Goal: Task Accomplishment & Management: Use online tool/utility

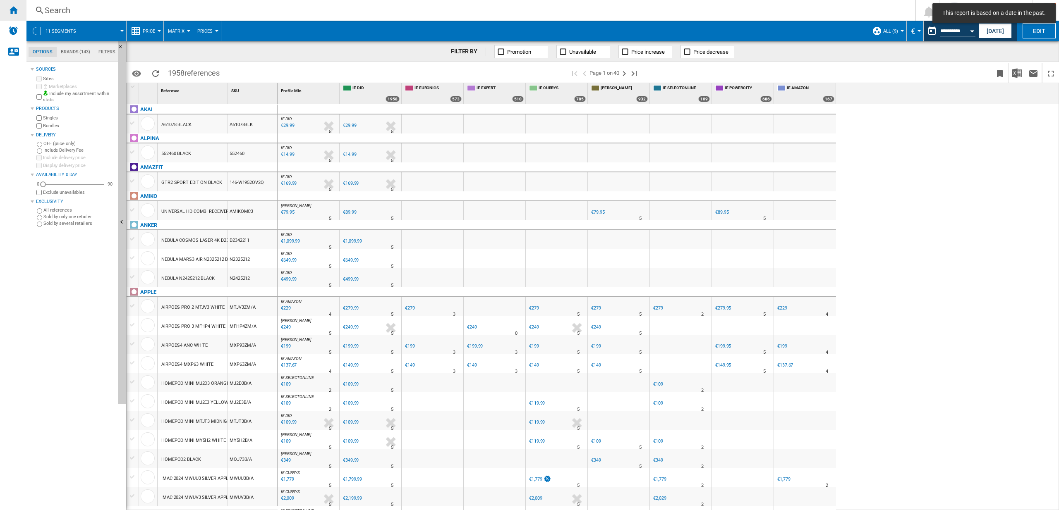
click at [17, 10] on ng-md-icon "Home" at bounding box center [13, 10] width 10 height 10
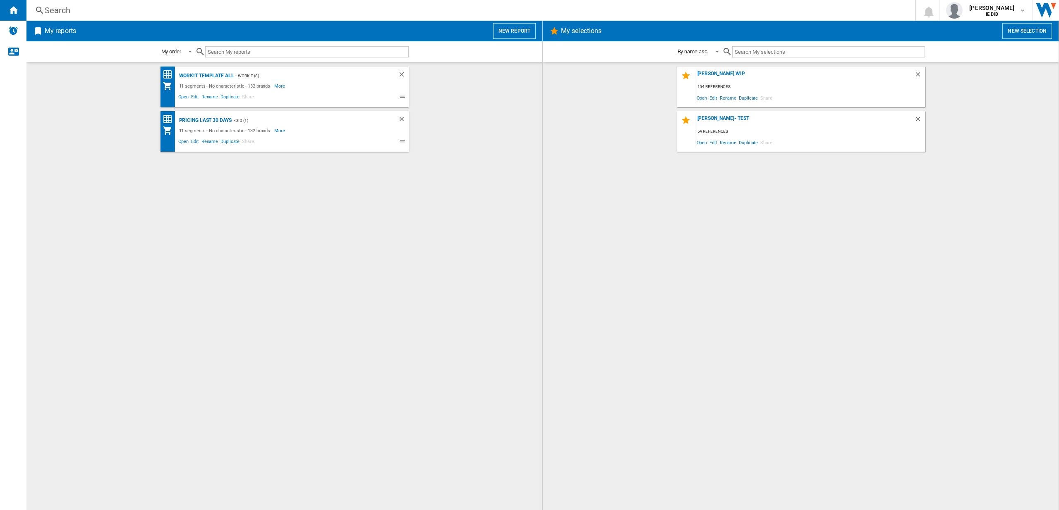
click at [522, 30] on button "New report" at bounding box center [514, 31] width 43 height 16
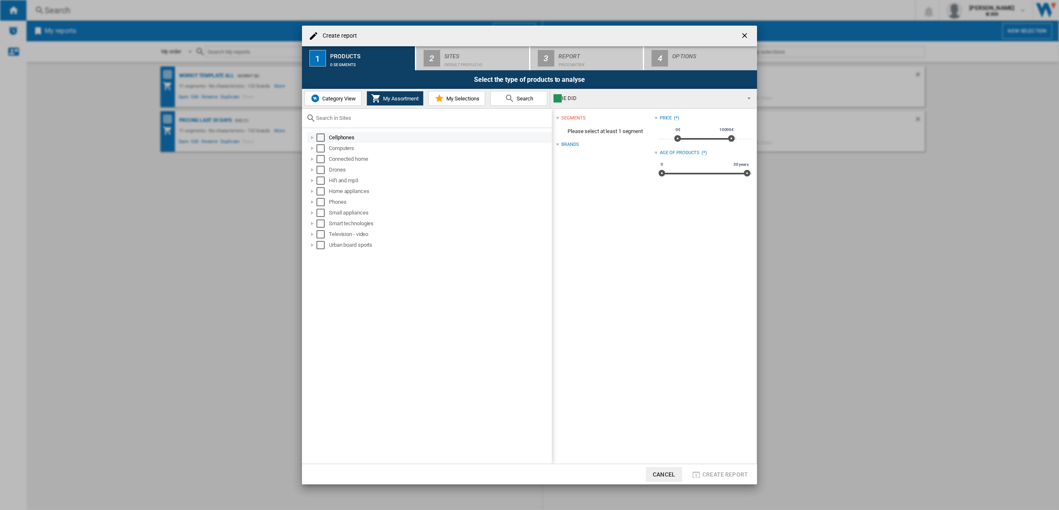
drag, startPoint x: 320, startPoint y: 136, endPoint x: 321, endPoint y: 141, distance: 5.0
click at [321, 136] on div "Select" at bounding box center [320, 138] width 8 height 8
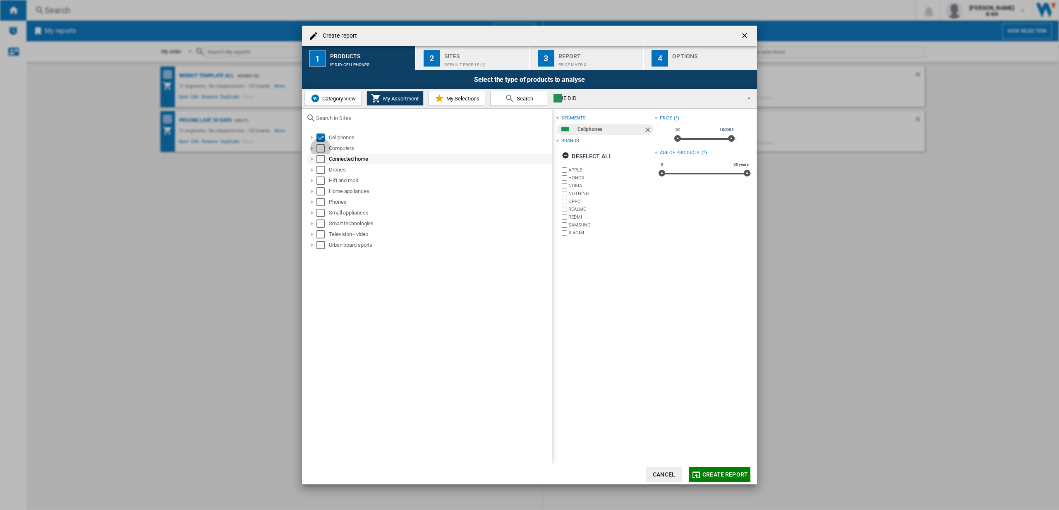
drag, startPoint x: 320, startPoint y: 146, endPoint x: 317, endPoint y: 163, distance: 17.6
click at [320, 147] on div "Select" at bounding box center [320, 148] width 8 height 8
drag, startPoint x: 322, startPoint y: 158, endPoint x: 320, endPoint y: 172, distance: 13.7
click at [323, 159] on div "Select" at bounding box center [320, 159] width 8 height 8
click at [322, 172] on div "Select" at bounding box center [320, 170] width 8 height 8
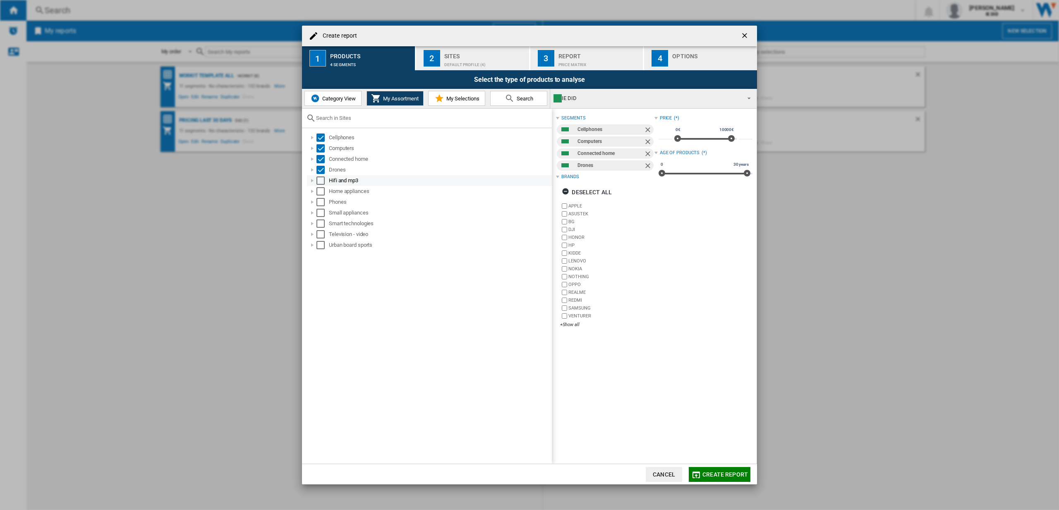
drag, startPoint x: 322, startPoint y: 179, endPoint x: 326, endPoint y: 185, distance: 6.9
click at [322, 179] on div "Select" at bounding box center [320, 181] width 8 height 8
drag, startPoint x: 323, startPoint y: 193, endPoint x: 320, endPoint y: 207, distance: 14.8
click at [323, 193] on div "Select" at bounding box center [320, 191] width 8 height 8
click at [320, 208] on div "Small appliances" at bounding box center [429, 213] width 245 height 11
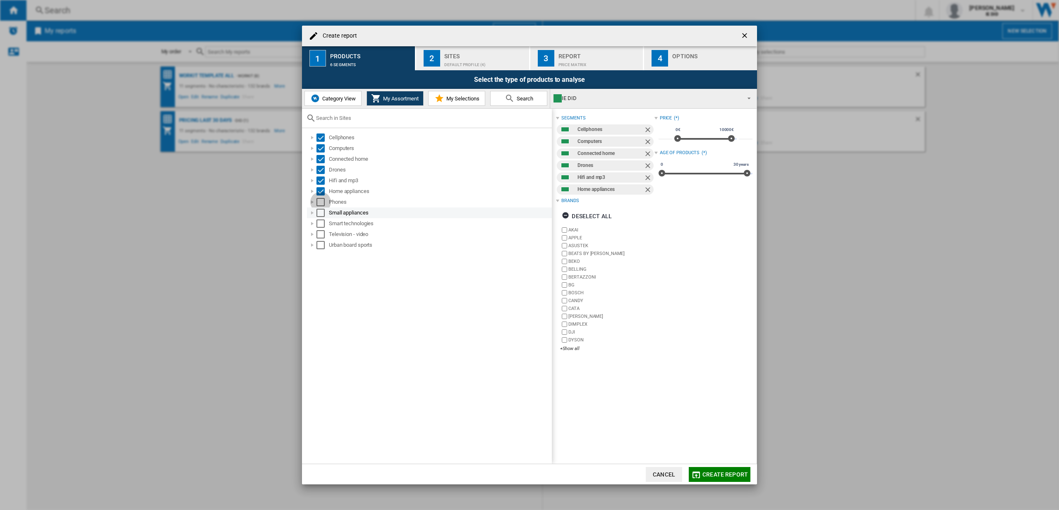
drag, startPoint x: 320, startPoint y: 205, endPoint x: 318, endPoint y: 214, distance: 9.7
click at [320, 205] on div "Select" at bounding box center [320, 202] width 8 height 8
click at [319, 215] on div "Select" at bounding box center [320, 213] width 8 height 8
drag, startPoint x: 321, startPoint y: 222, endPoint x: 320, endPoint y: 229, distance: 7.5
click at [321, 222] on div "Select" at bounding box center [320, 224] width 8 height 8
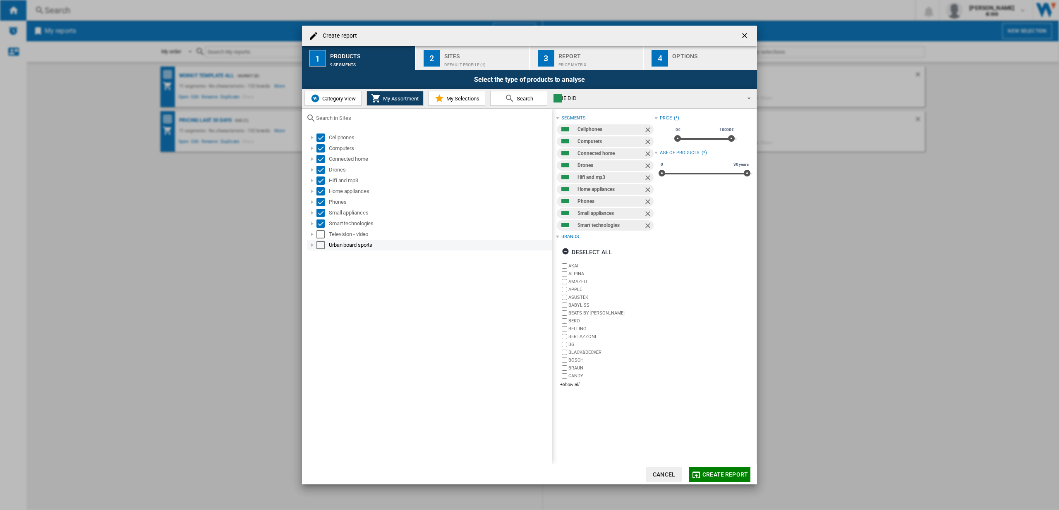
drag, startPoint x: 321, startPoint y: 234, endPoint x: 320, endPoint y: 242, distance: 8.4
click at [321, 234] on div "Select" at bounding box center [320, 234] width 8 height 8
click at [320, 244] on div "Select" at bounding box center [320, 245] width 8 height 8
click at [469, 58] on div "Default profile (4)" at bounding box center [484, 62] width 81 height 9
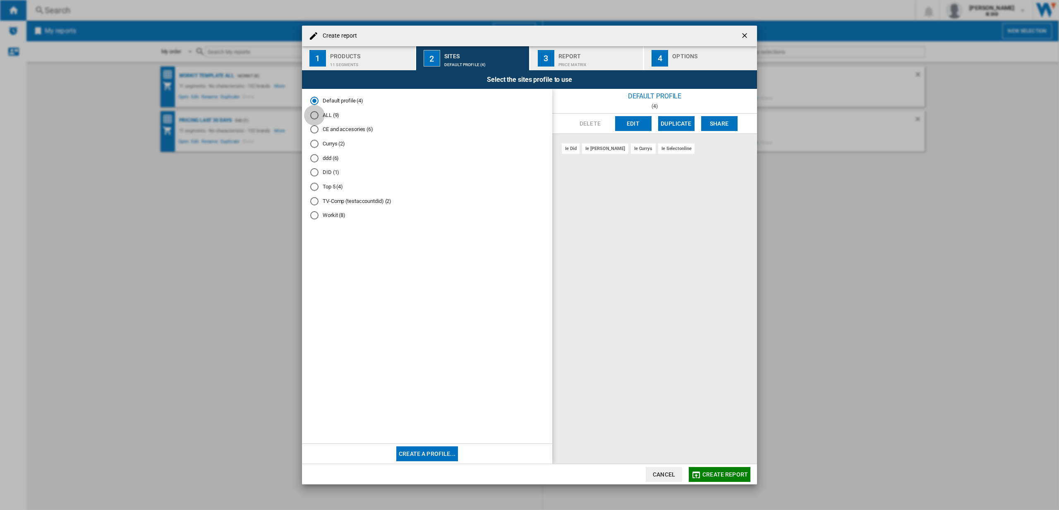
click at [316, 114] on div "ALL (9)" at bounding box center [314, 115] width 8 height 8
click at [718, 476] on span "Create report" at bounding box center [724, 474] width 45 height 7
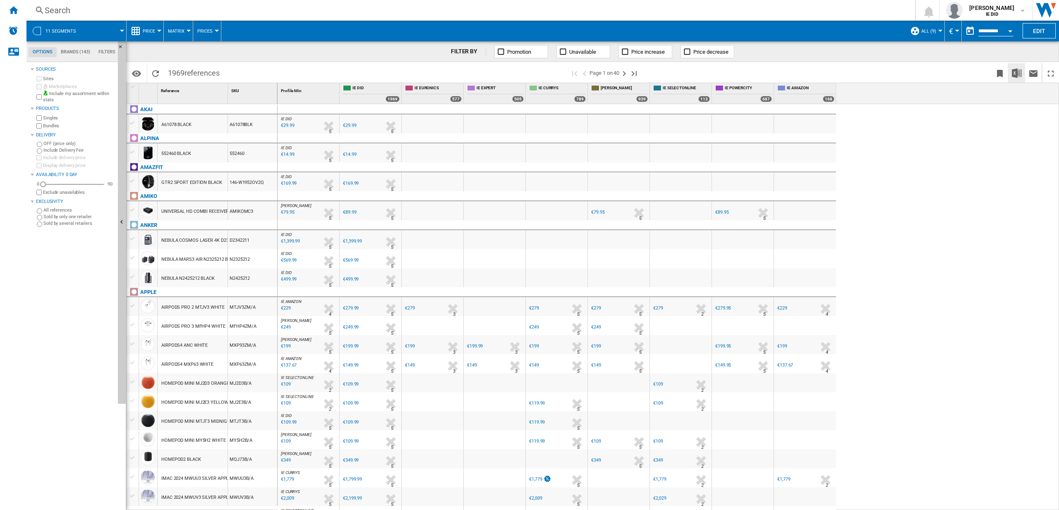
click at [1018, 70] on img "Download in Excel" at bounding box center [1016, 73] width 10 height 10
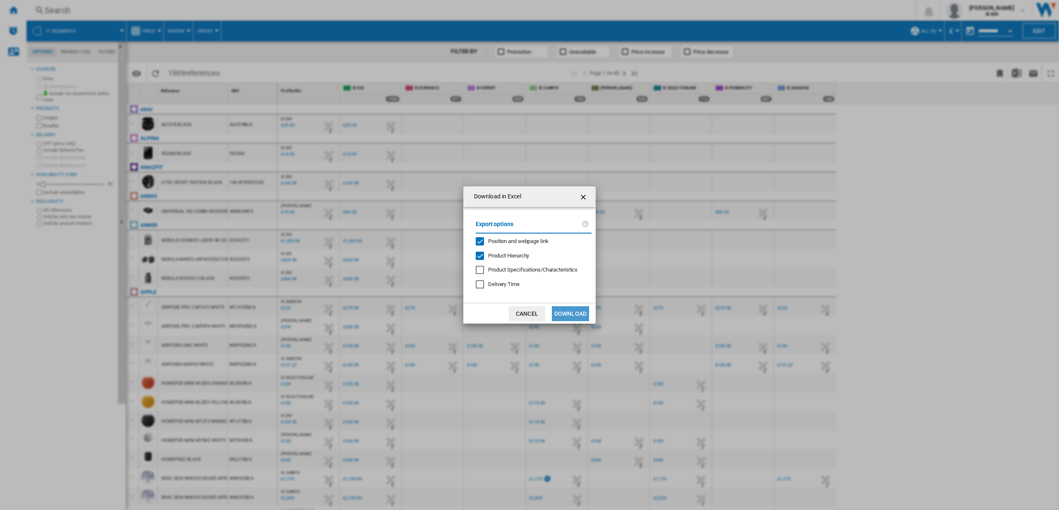
click at [577, 313] on button "Download" at bounding box center [570, 313] width 37 height 15
